Goal: Information Seeking & Learning: Compare options

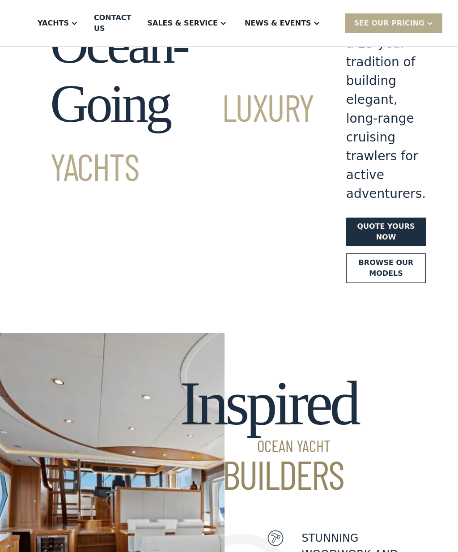
scroll to position [63, 0]
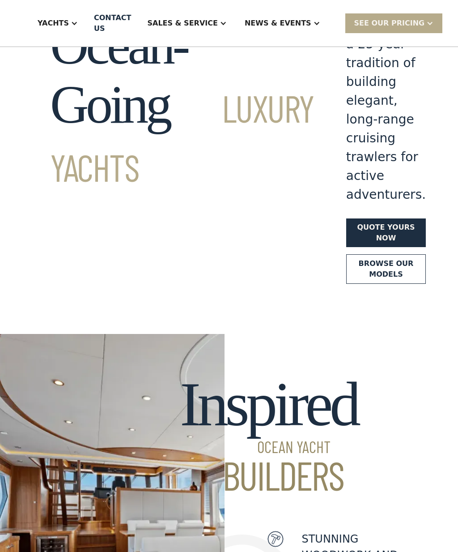
click at [69, 26] on div "Yachts" at bounding box center [53, 23] width 31 height 11
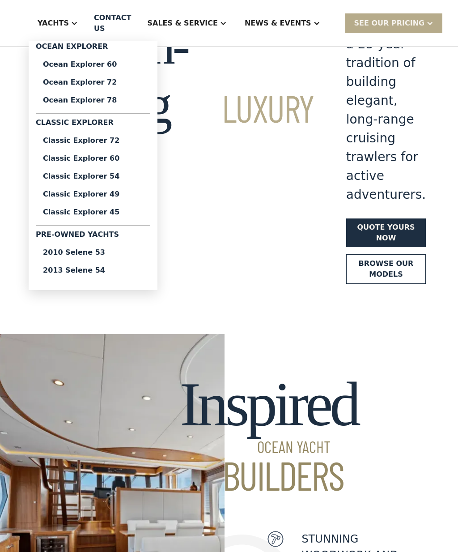
click at [79, 271] on div "2013 Selene 54" at bounding box center [93, 270] width 100 height 7
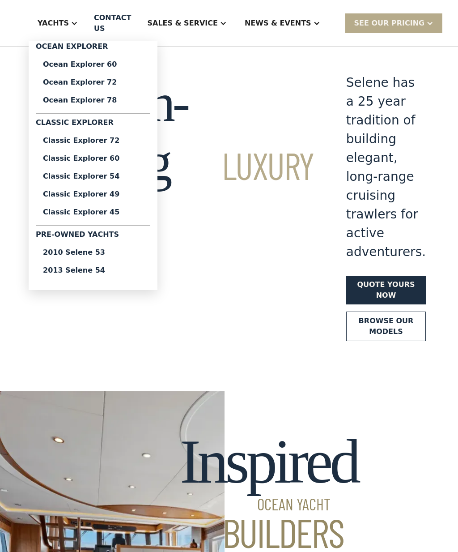
scroll to position [0, 0]
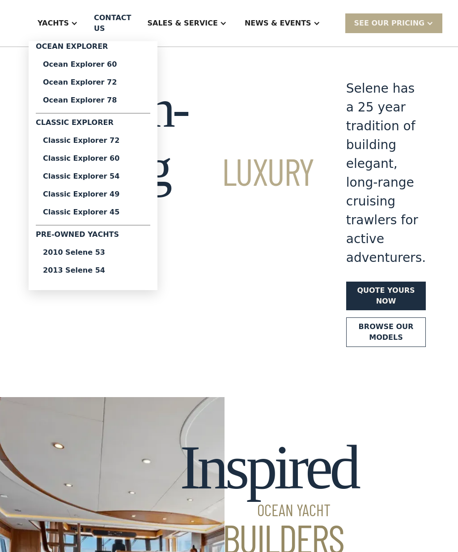
click at [89, 66] on div "Ocean Explorer 60" at bounding box center [93, 64] width 100 height 7
click at [83, 253] on div "2010 Selene 53" at bounding box center [93, 252] width 100 height 7
click at [81, 271] on div "2013 Selene 54" at bounding box center [93, 270] width 100 height 7
click at [90, 254] on div "2010 Selene 53" at bounding box center [93, 252] width 100 height 7
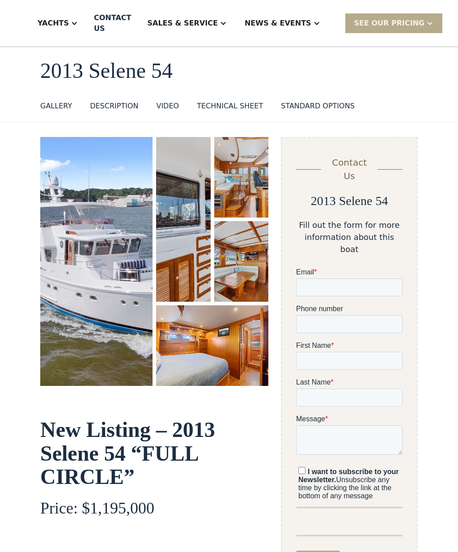
scroll to position [21, 0]
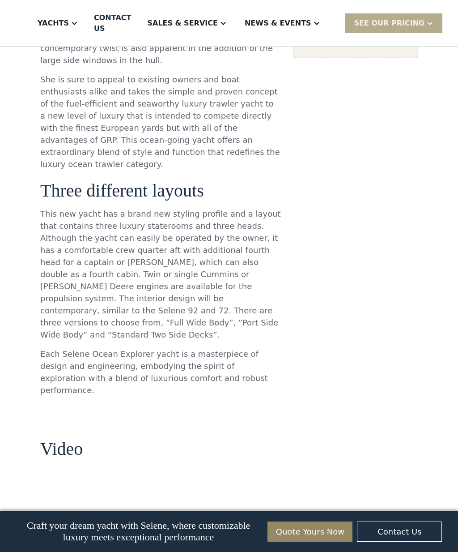
scroll to position [860, 0]
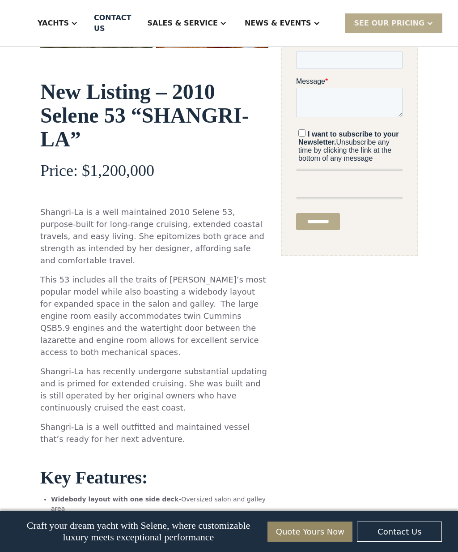
scroll to position [340, 0]
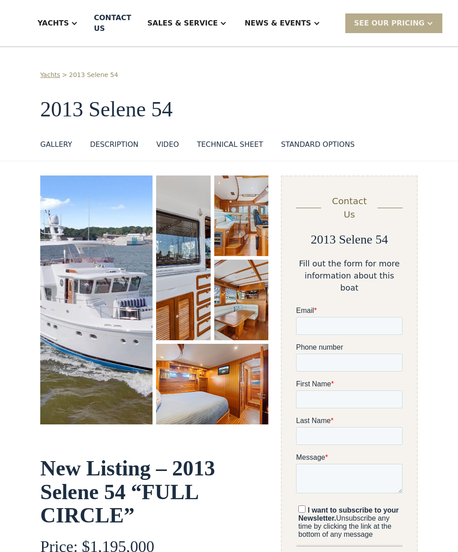
click at [227, 144] on div "TECHNICAL SHEET" at bounding box center [230, 144] width 66 height 11
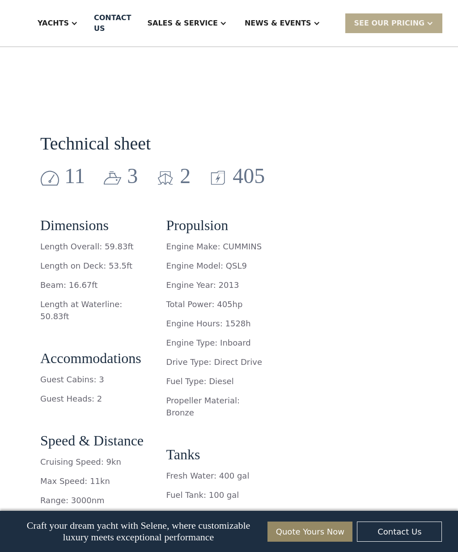
scroll to position [1242, 0]
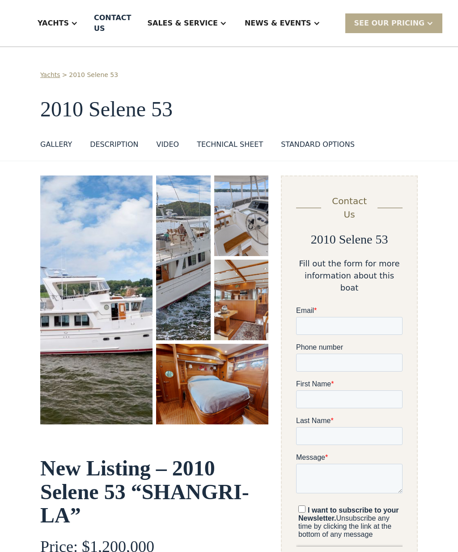
click at [226, 143] on div "TECHNICAL SHEET" at bounding box center [230, 144] width 66 height 11
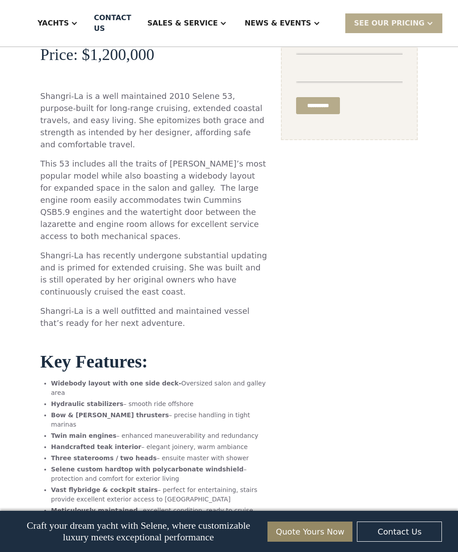
scroll to position [461, 0]
